Goal: Information Seeking & Learning: Compare options

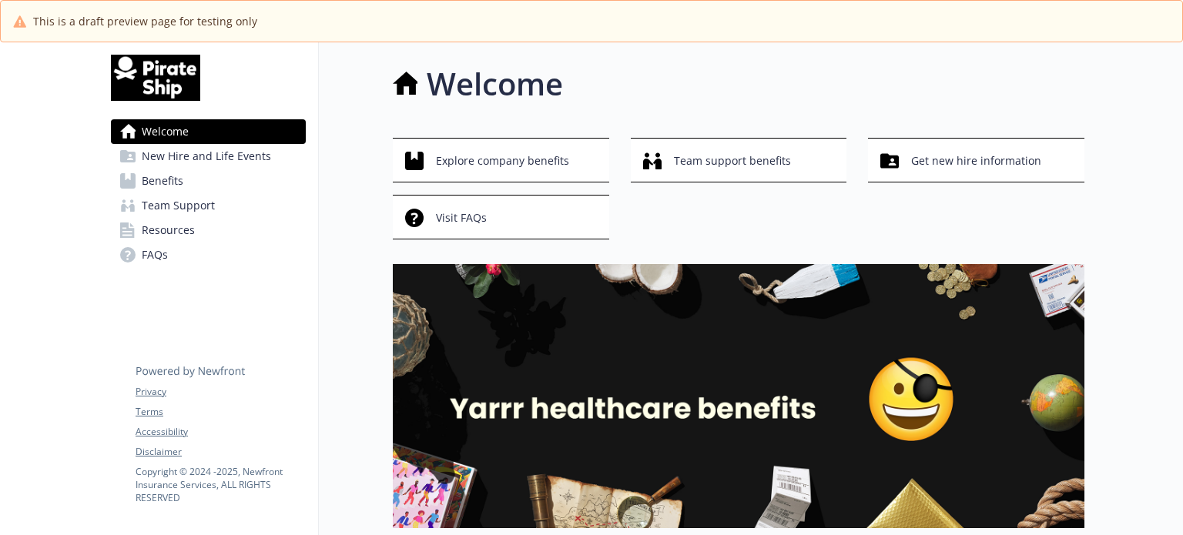
click at [207, 160] on span "New Hire and Life Events" at bounding box center [206, 156] width 129 height 25
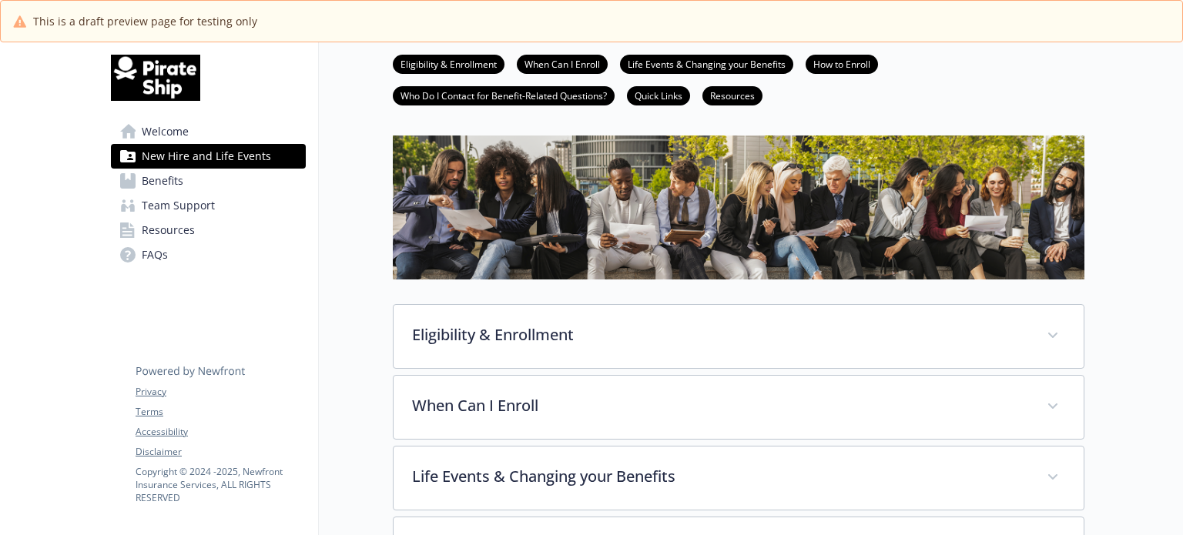
click at [178, 180] on span "Benefits" at bounding box center [163, 181] width 42 height 25
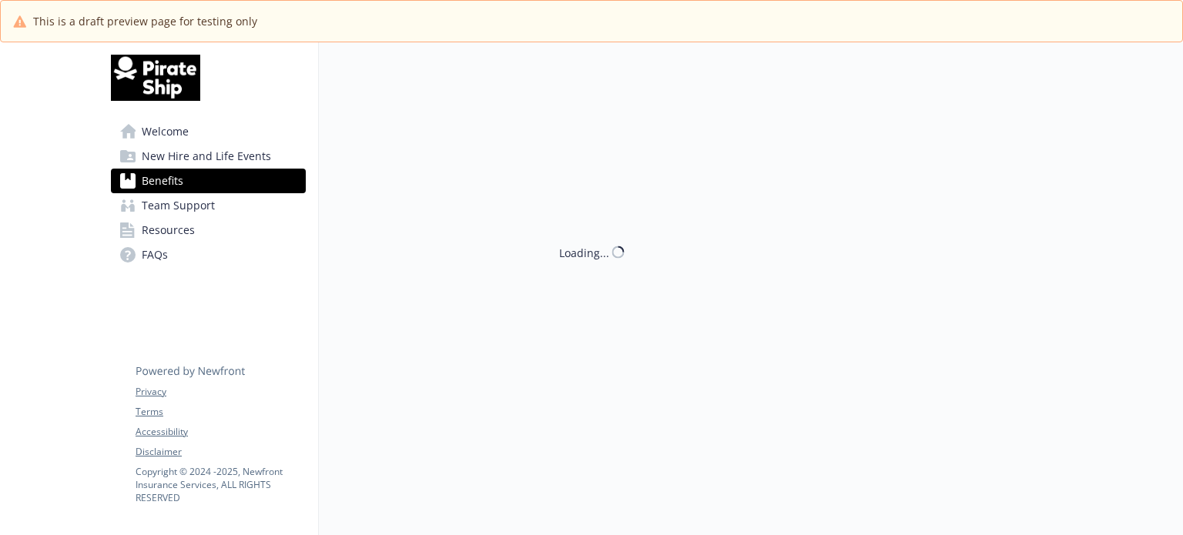
scroll to position [65, 0]
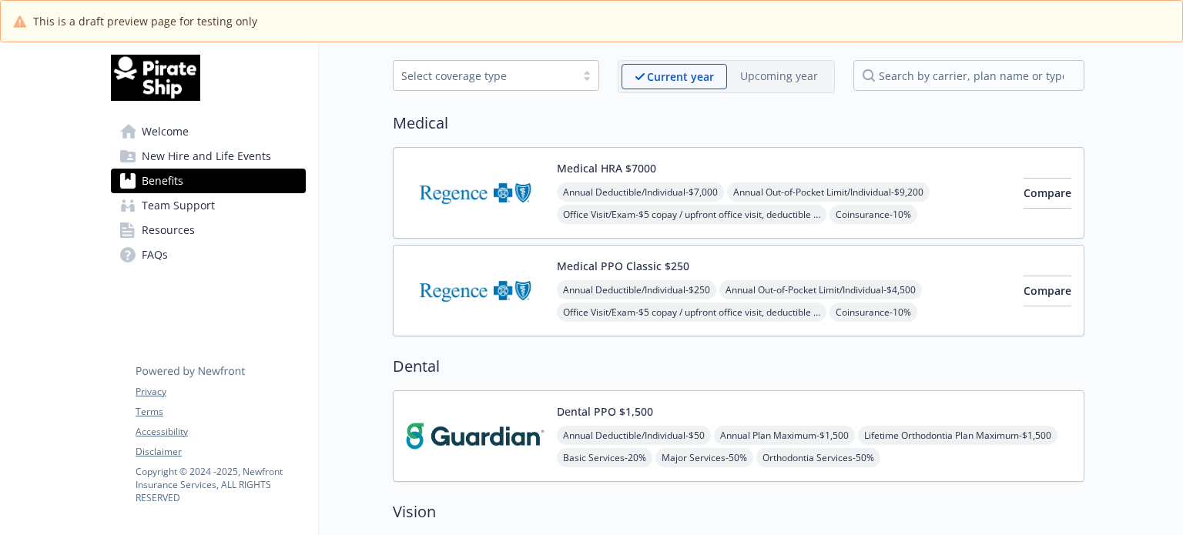
click at [174, 208] on span "Team Support" at bounding box center [178, 205] width 73 height 25
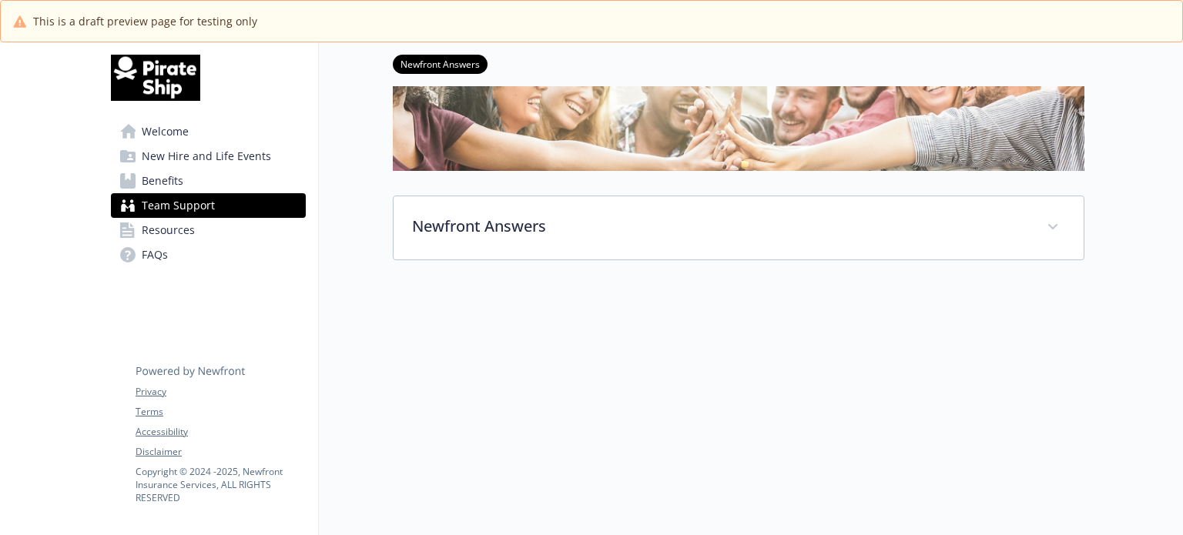
scroll to position [182, 0]
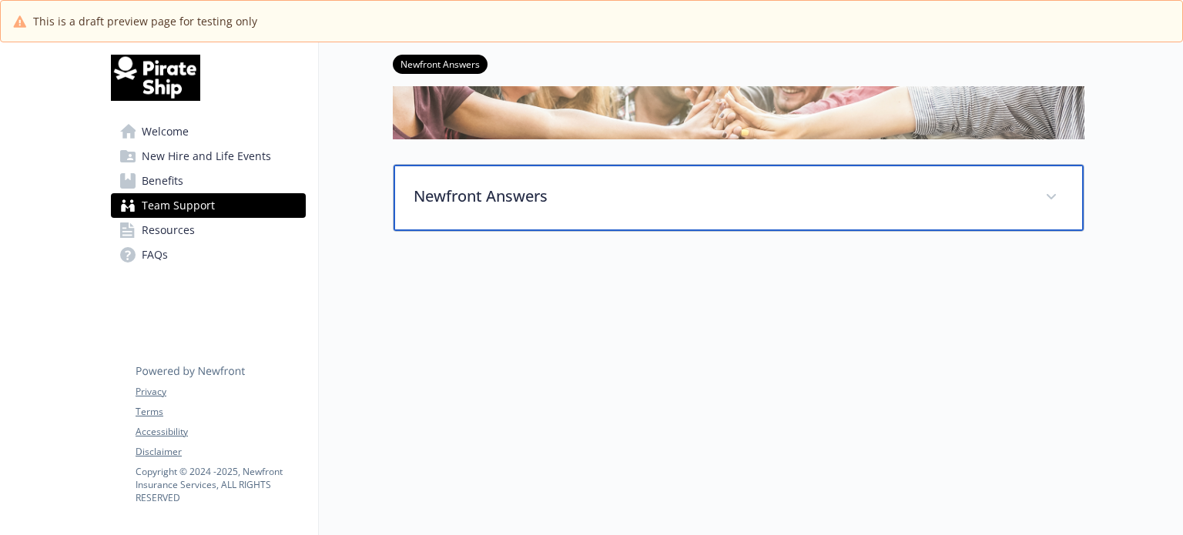
click at [502, 186] on p "Newfront Answers" at bounding box center [719, 196] width 613 height 23
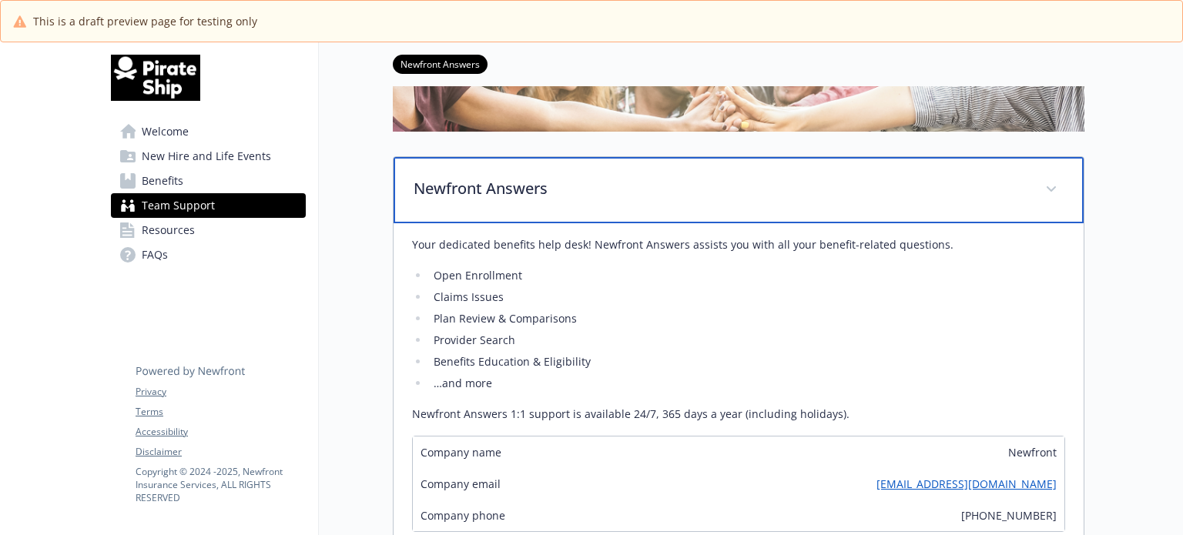
click at [500, 192] on p "Newfront Answers" at bounding box center [719, 188] width 613 height 23
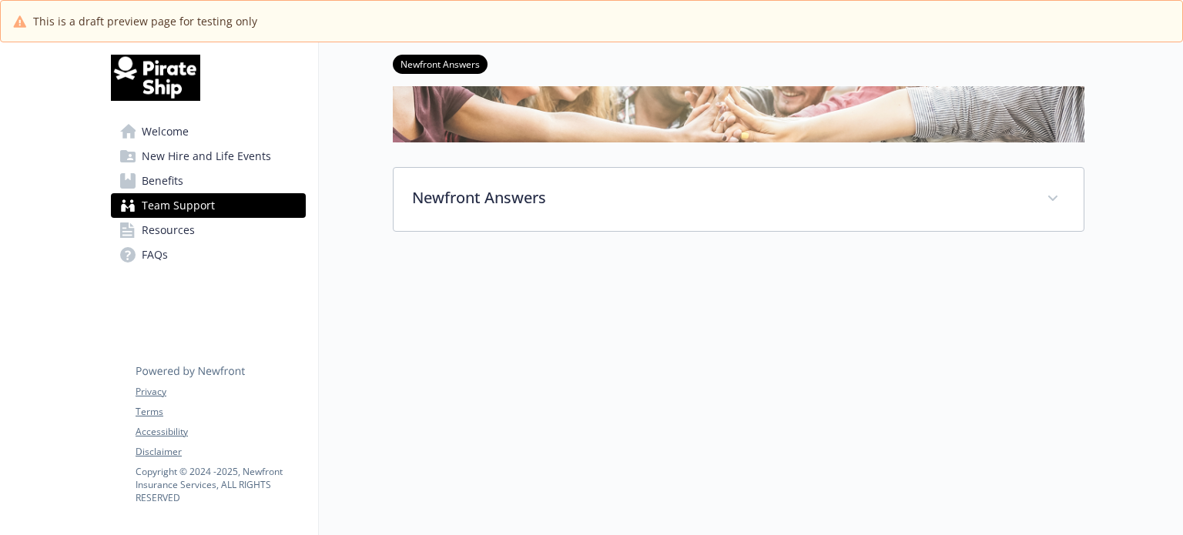
click at [179, 230] on span "Resources" at bounding box center [168, 230] width 53 height 25
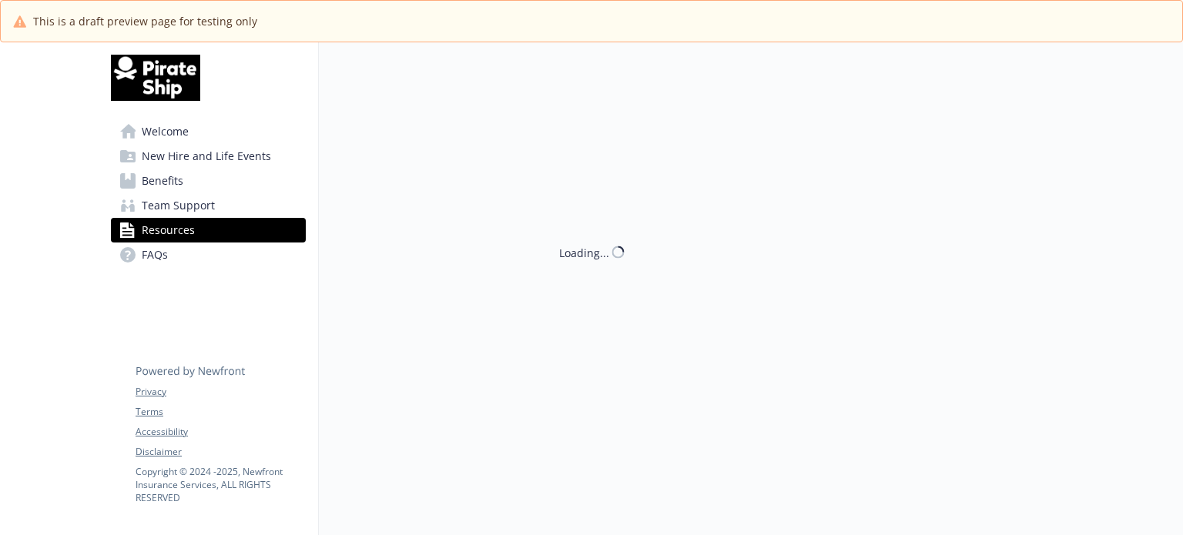
scroll to position [182, 0]
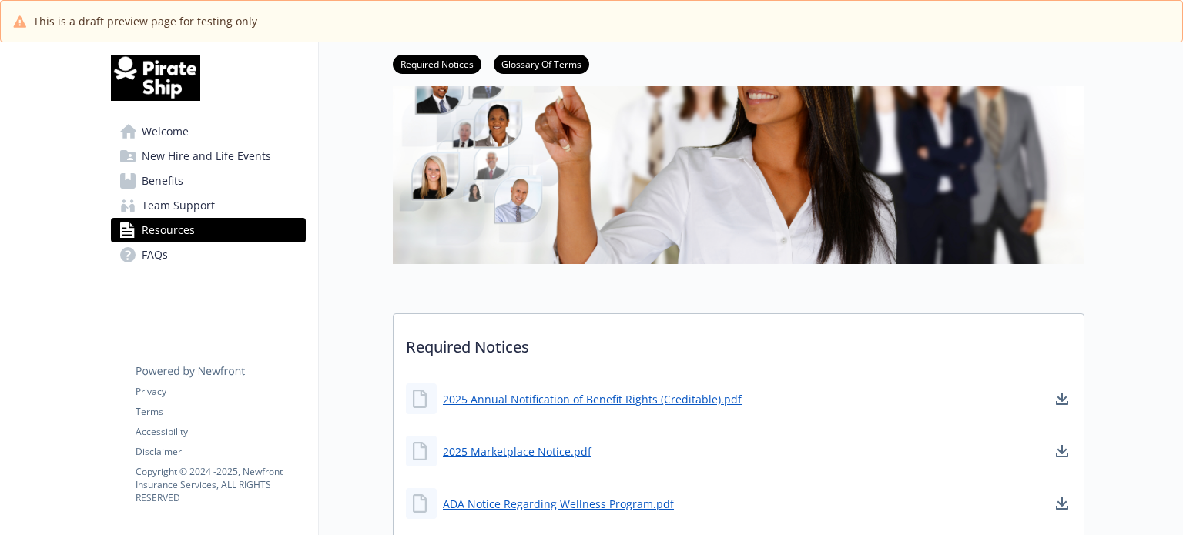
click at [157, 256] on span "FAQs" at bounding box center [155, 255] width 26 height 25
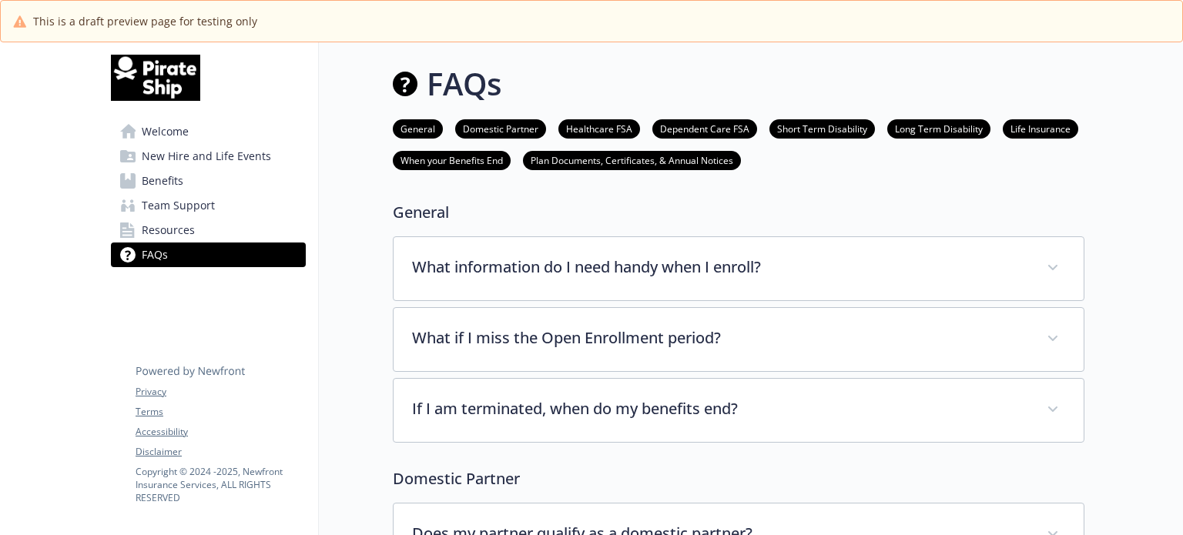
click at [165, 123] on span "Welcome" at bounding box center [165, 131] width 47 height 25
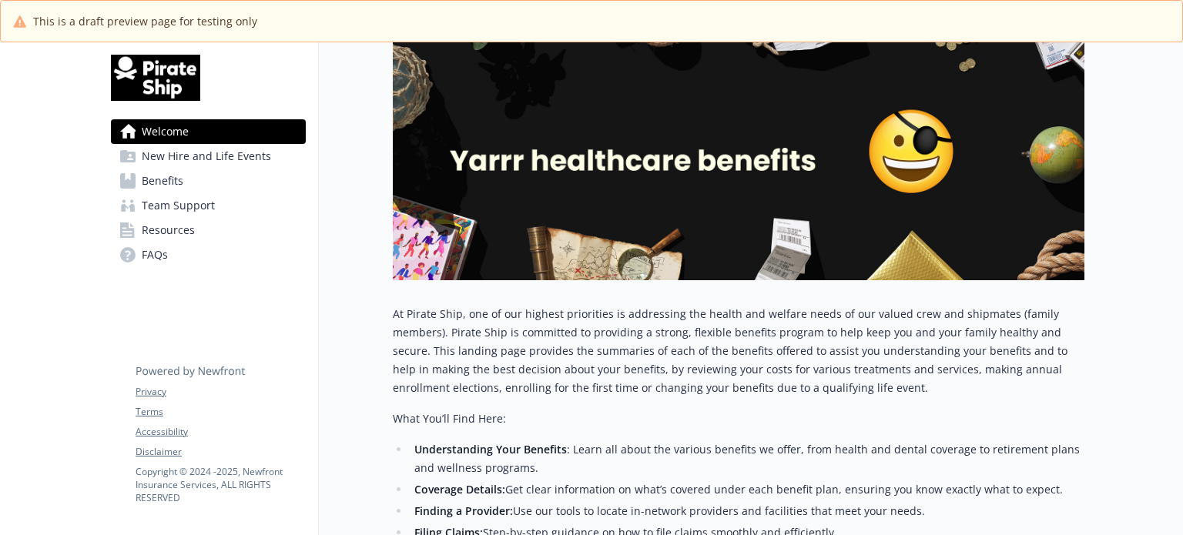
scroll to position [201, 0]
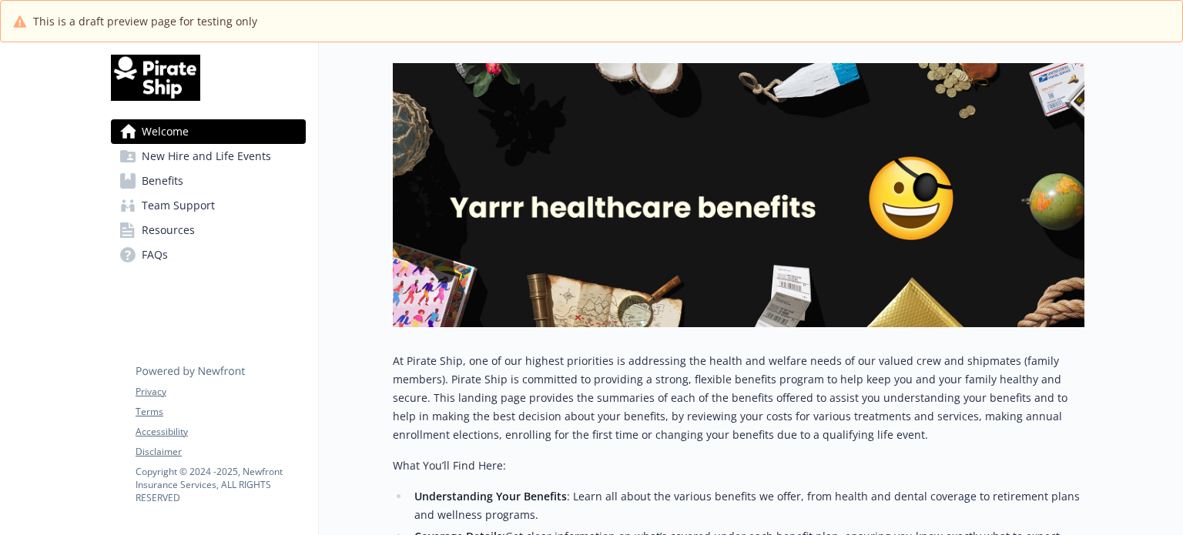
click at [176, 179] on span "Benefits" at bounding box center [163, 181] width 42 height 25
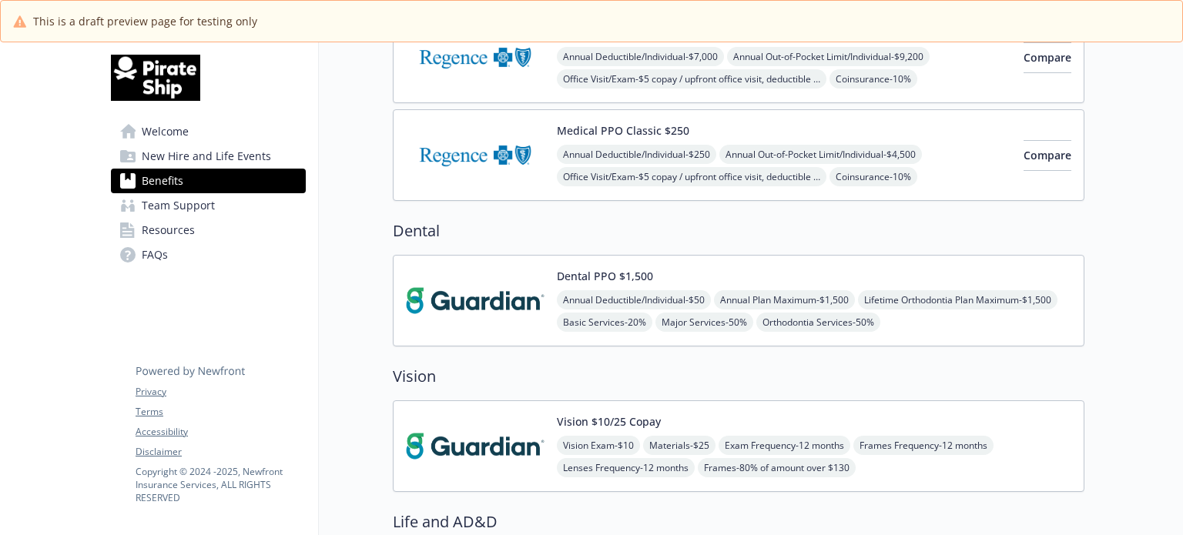
click at [174, 208] on span "Team Support" at bounding box center [178, 205] width 73 height 25
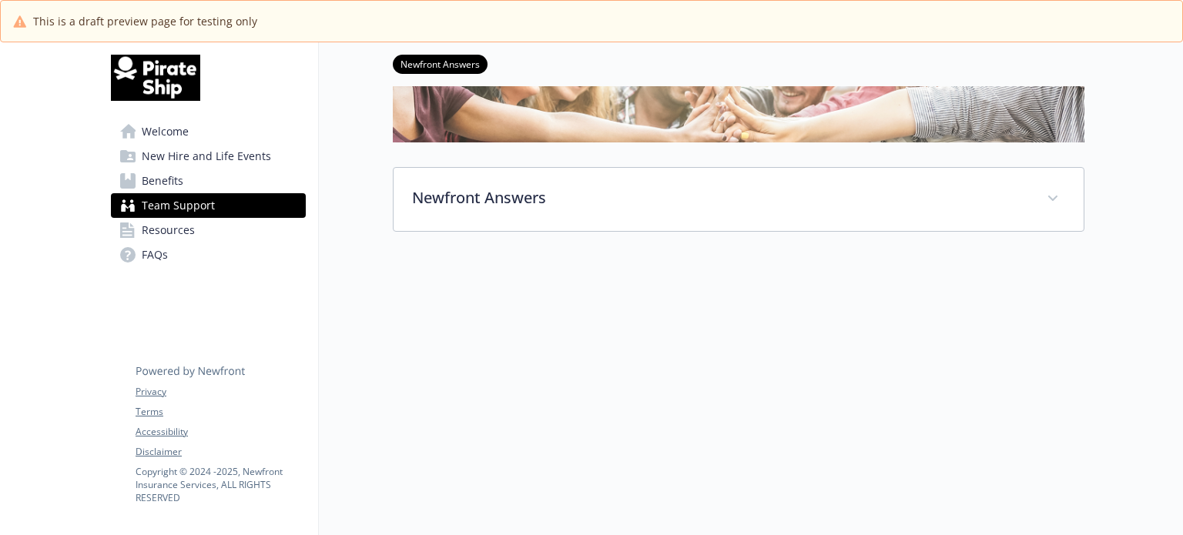
click at [170, 228] on span "Resources" at bounding box center [168, 230] width 53 height 25
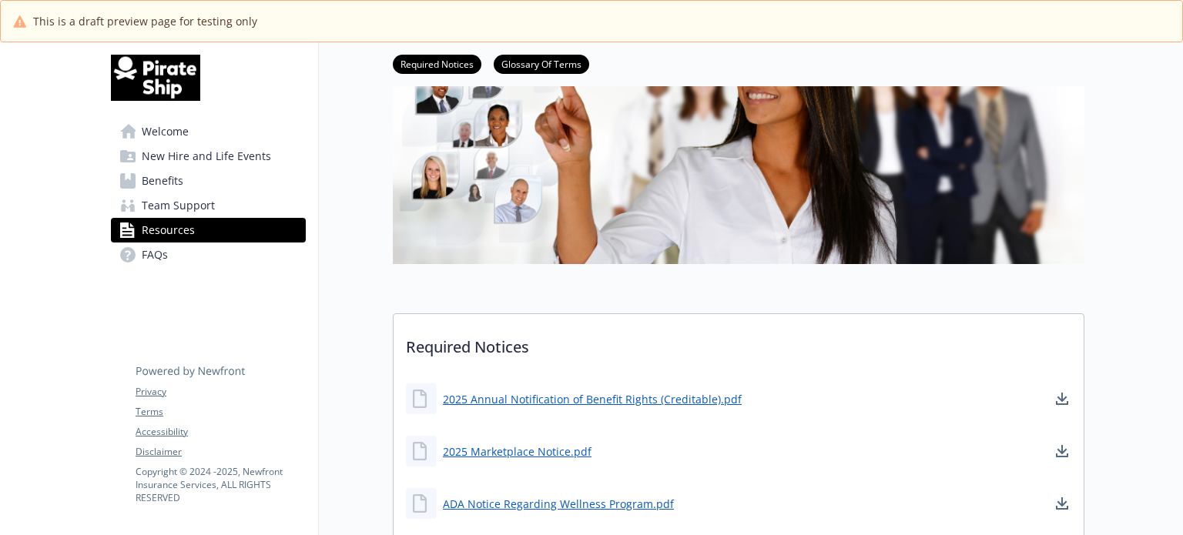
click at [162, 251] on span "FAQs" at bounding box center [155, 255] width 26 height 25
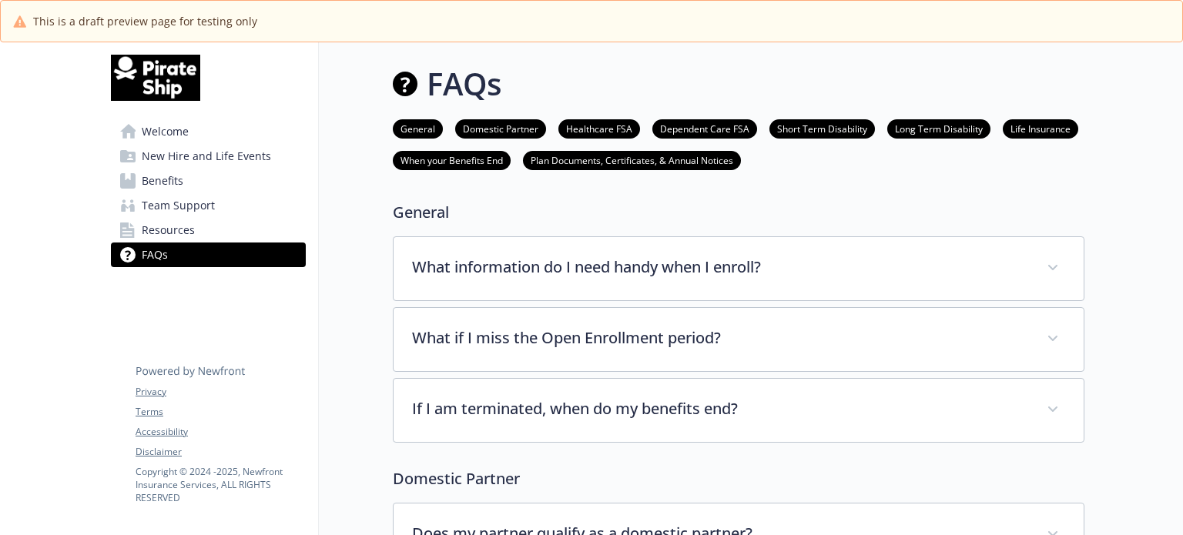
click at [159, 129] on span "Welcome" at bounding box center [165, 131] width 47 height 25
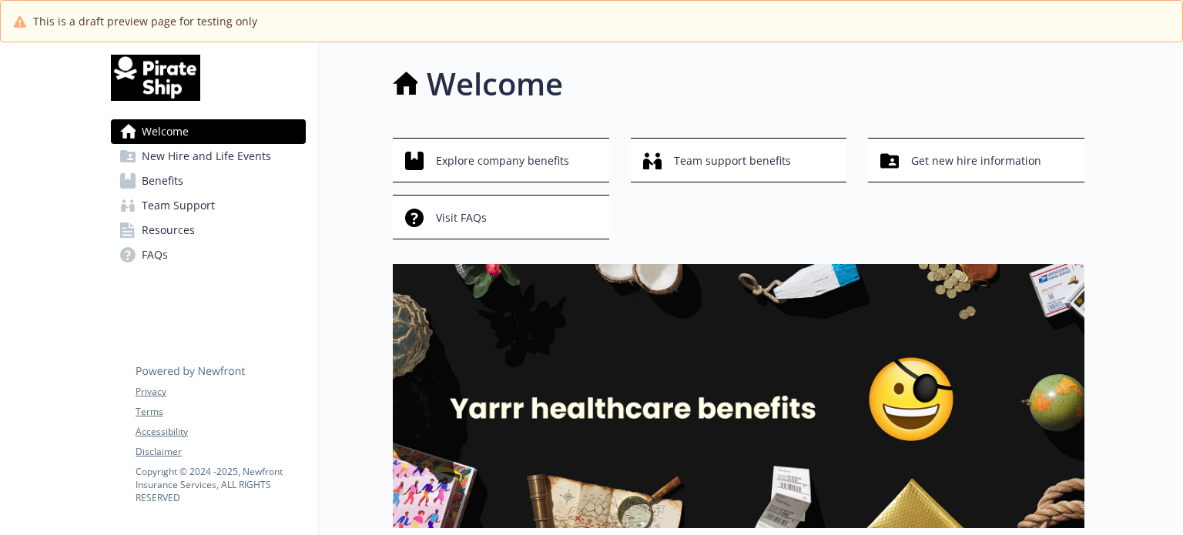
click at [206, 183] on link "Benefits" at bounding box center [208, 181] width 195 height 25
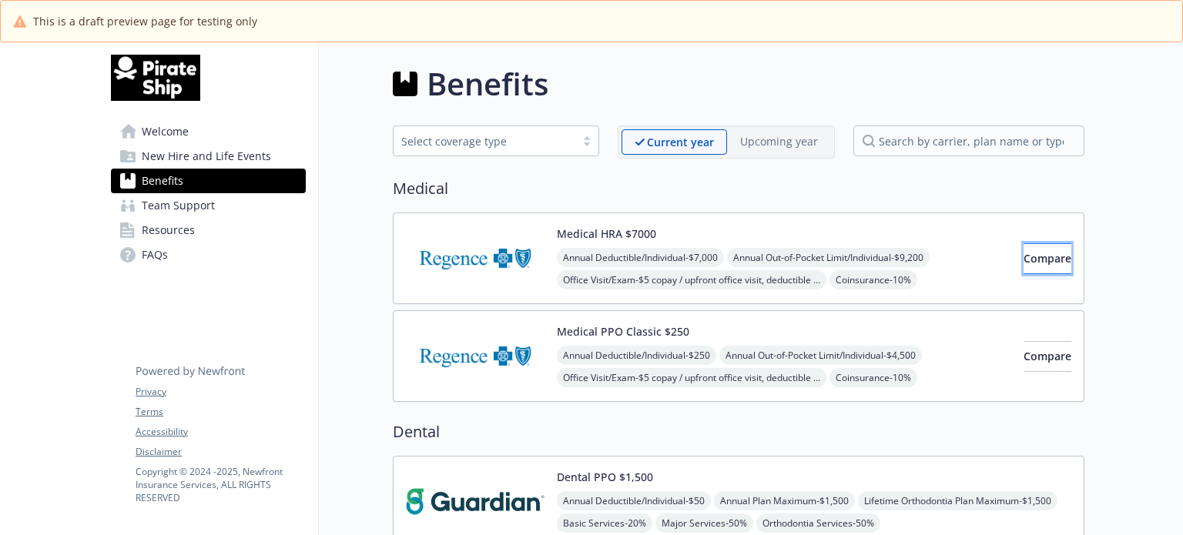
click at [1023, 260] on span "Compare" at bounding box center [1047, 258] width 48 height 15
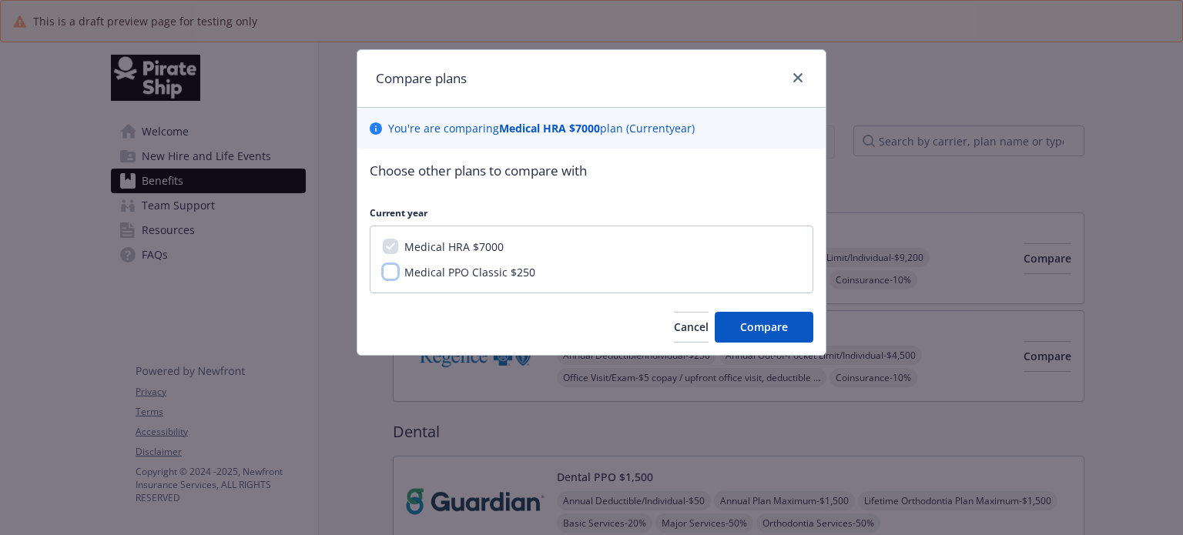
click at [386, 273] on input "Medical PPO Classic $250" at bounding box center [390, 271] width 15 height 15
checkbox input "true"
click at [750, 316] on button "Compare" at bounding box center [763, 327] width 99 height 31
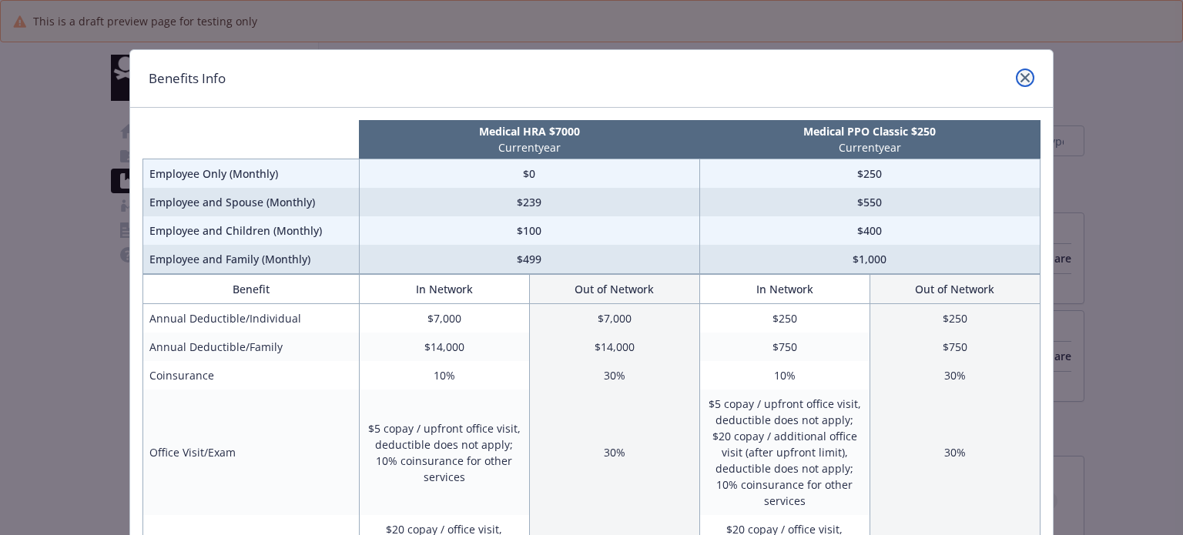
click at [1020, 78] on icon "close" at bounding box center [1024, 77] width 9 height 9
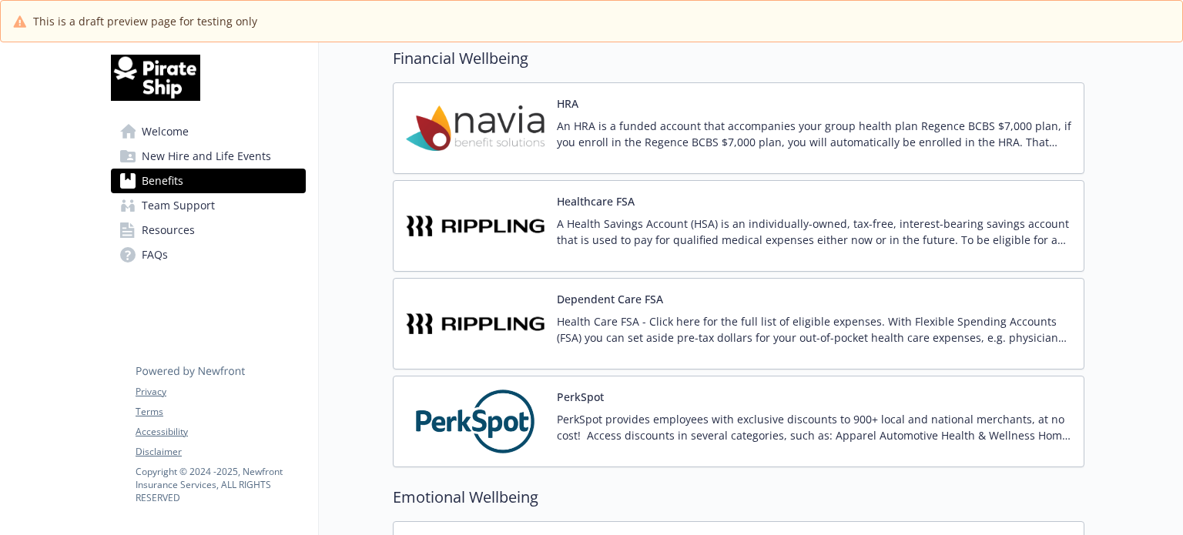
scroll to position [1155, 0]
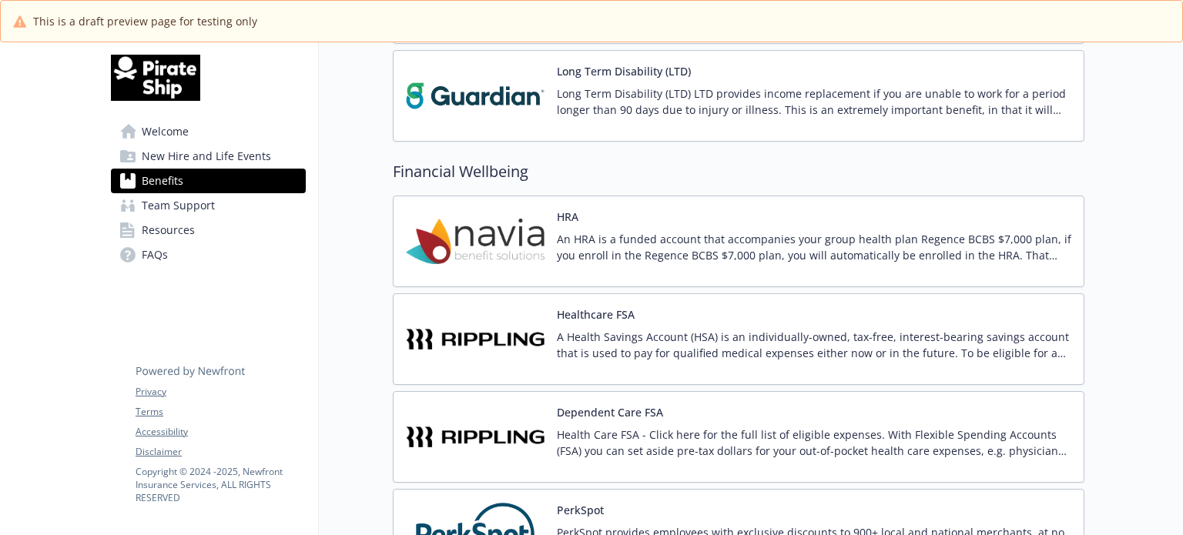
click at [577, 249] on p "An HRA is a funded account that accompanies your group health plan Regence BCBS…" at bounding box center [814, 247] width 514 height 32
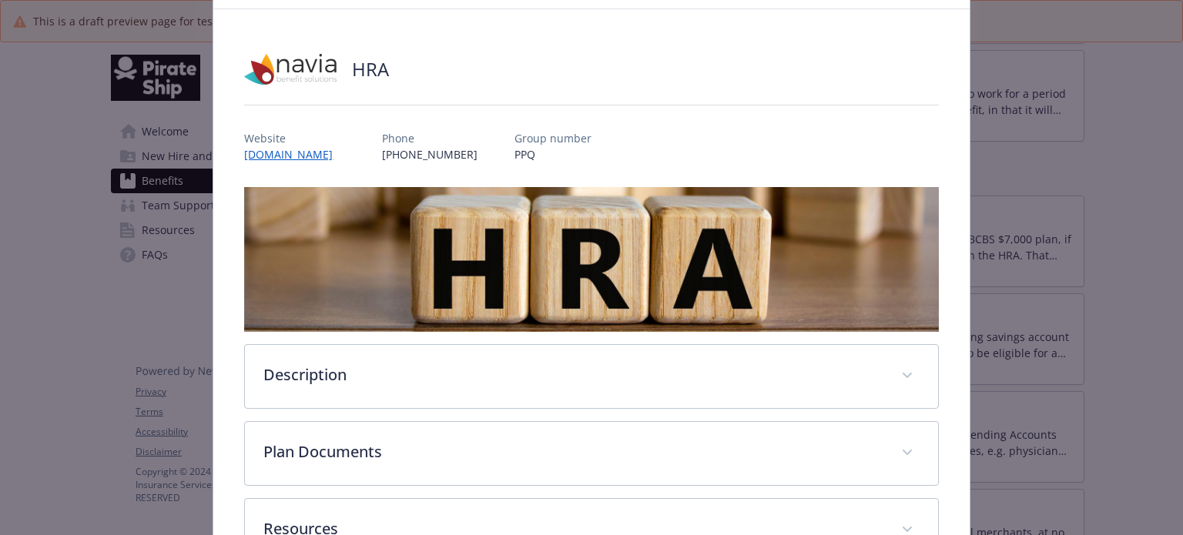
scroll to position [183, 0]
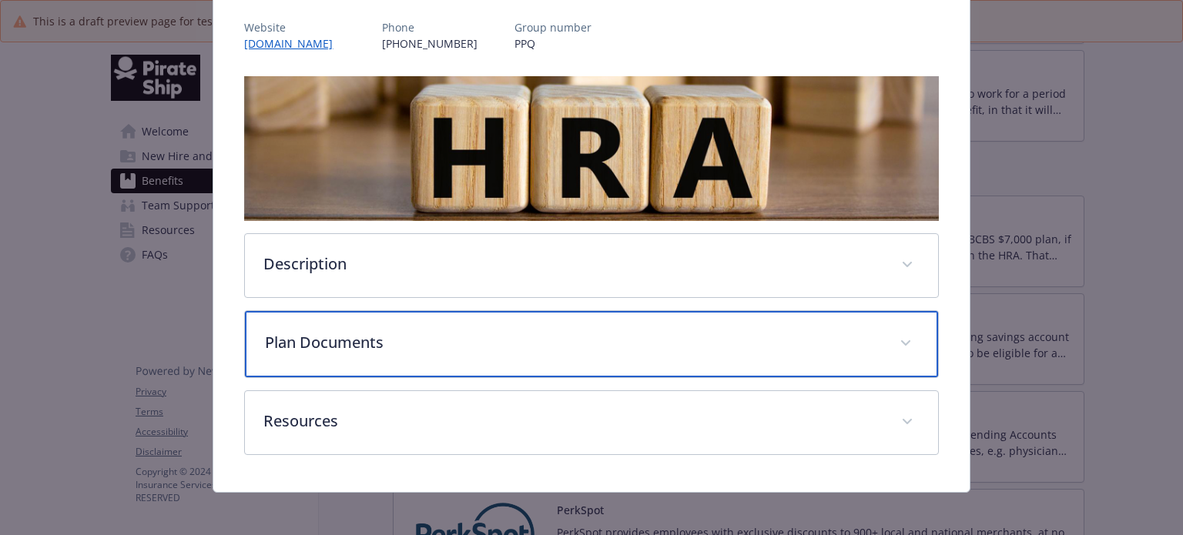
click at [368, 350] on div "Plan Documents" at bounding box center [591, 344] width 692 height 66
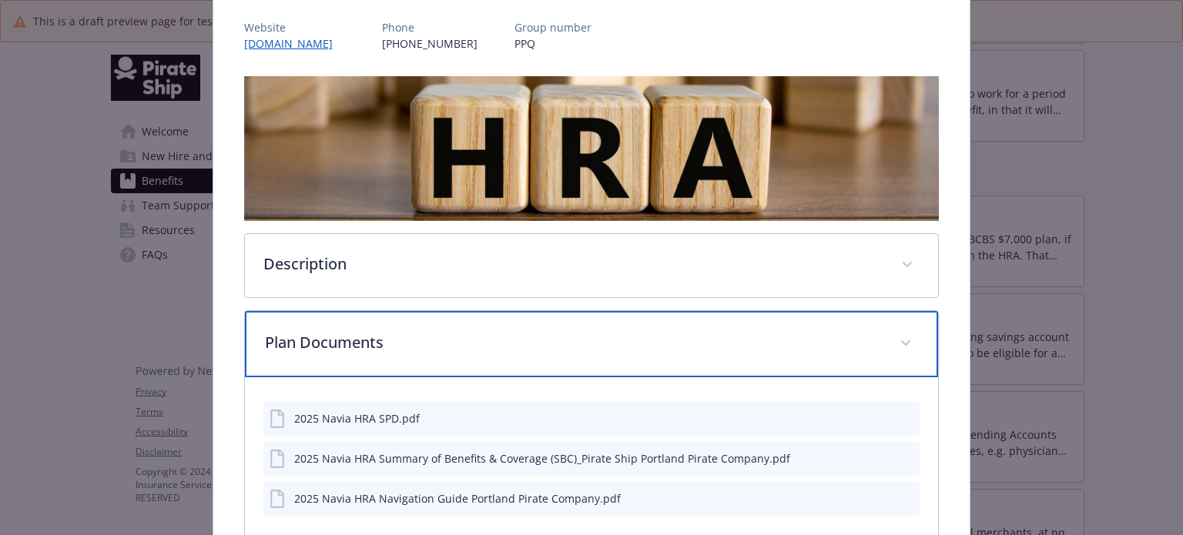
click at [361, 350] on p "Plan Documents" at bounding box center [572, 342] width 615 height 23
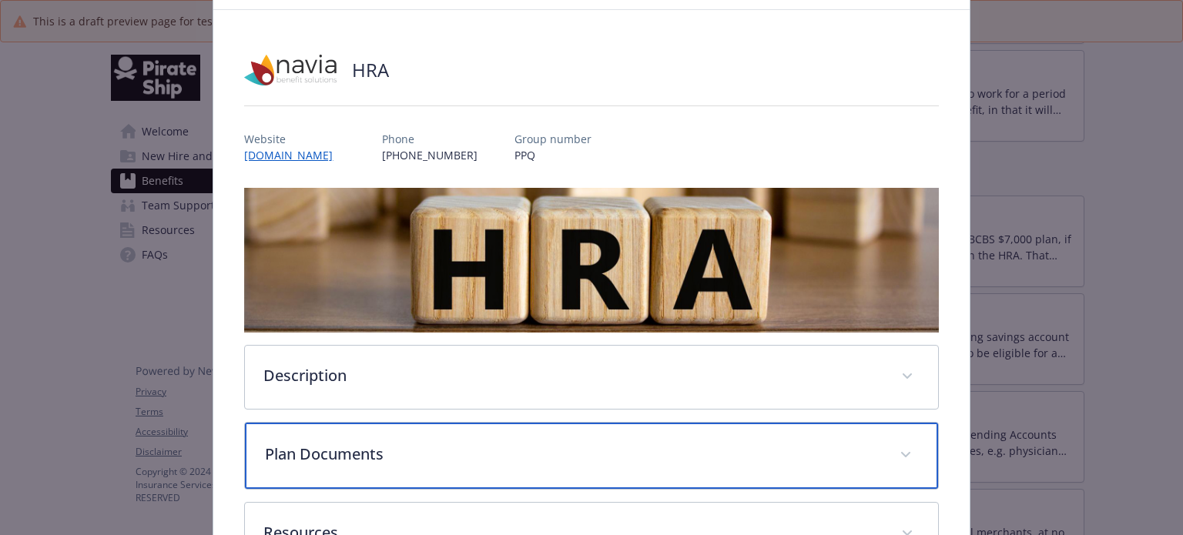
scroll to position [0, 0]
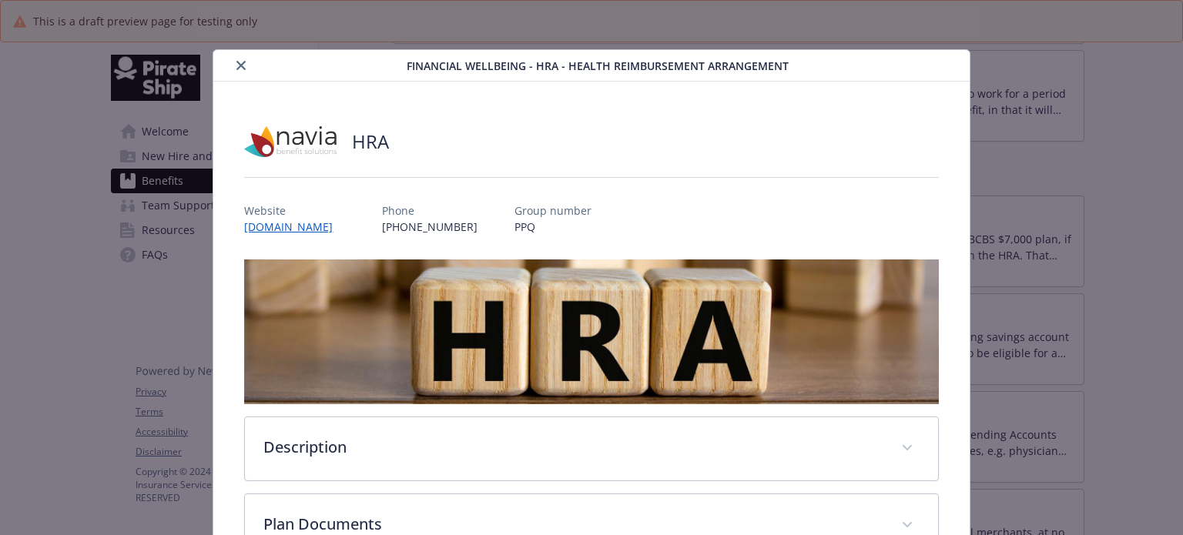
click at [240, 68] on icon "close" at bounding box center [240, 65] width 9 height 9
